Goal: Transaction & Acquisition: Purchase product/service

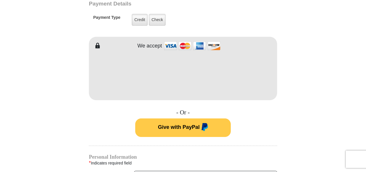
scroll to position [397, 0]
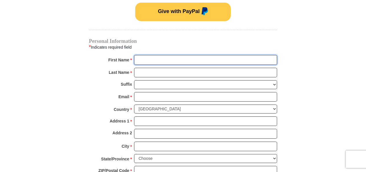
click at [180, 63] on input "First Name *" at bounding box center [205, 60] width 143 height 10
type input "[PERSON_NAME]"
type input "220"
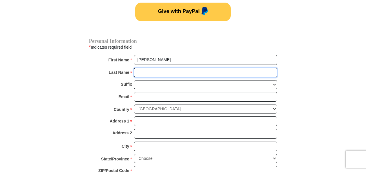
type input "[PERSON_NAME]"
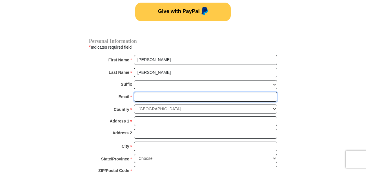
type input "[EMAIL_ADDRESS][DOMAIN_NAME]"
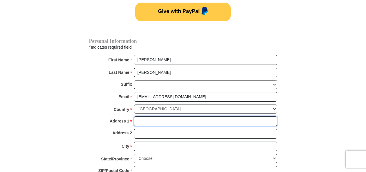
type input "[STREET_ADDRESS]"
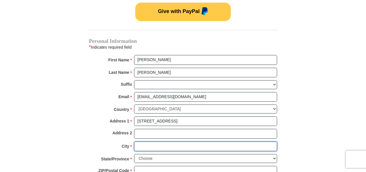
type input "[GEOGRAPHIC_DATA]"
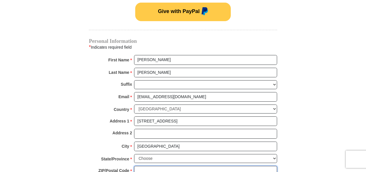
type input "85268"
type input "6023007787"
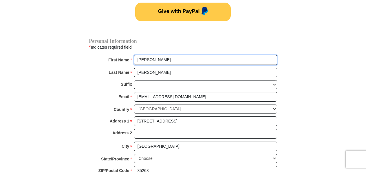
radio input "true"
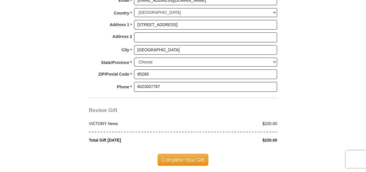
scroll to position [496, 0]
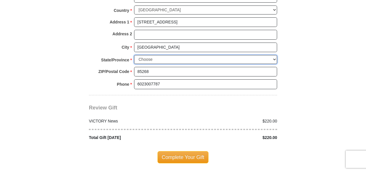
click at [175, 59] on select "Choose [US_STATE] [US_STATE] [US_STATE] [US_STATE] [US_STATE] Armed Forces Amer…" at bounding box center [205, 59] width 143 height 9
select select "AZ"
click at [134, 55] on select "Choose [US_STATE] [US_STATE] [US_STATE] [US_STATE] [US_STATE] Armed Forces Amer…" at bounding box center [205, 59] width 143 height 9
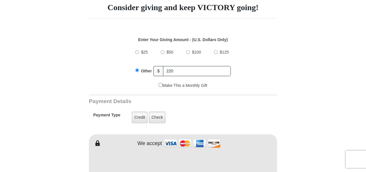
scroll to position [190, 0]
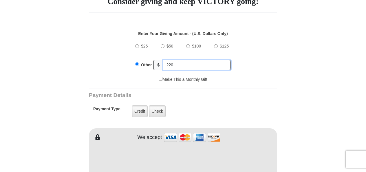
drag, startPoint x: 180, startPoint y: 64, endPoint x: 166, endPoint y: 62, distance: 13.9
click at [166, 62] on input "220" at bounding box center [197, 65] width 68 height 10
type input "150"
click at [270, 66] on div "$25 $50 $100 $125 Other $ 150" at bounding box center [183, 58] width 182 height 38
drag, startPoint x: 365, startPoint y: 48, endPoint x: 368, endPoint y: 68, distance: 19.6
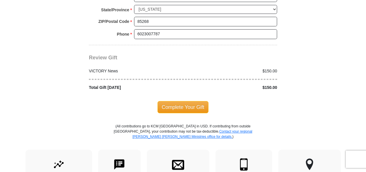
scroll to position [549, 0]
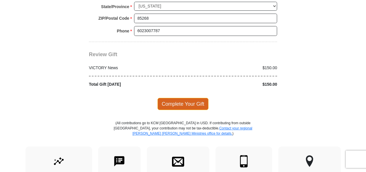
click at [180, 104] on span "Complete Your Gift" at bounding box center [182, 104] width 51 height 12
